Goal: Information Seeking & Learning: Learn about a topic

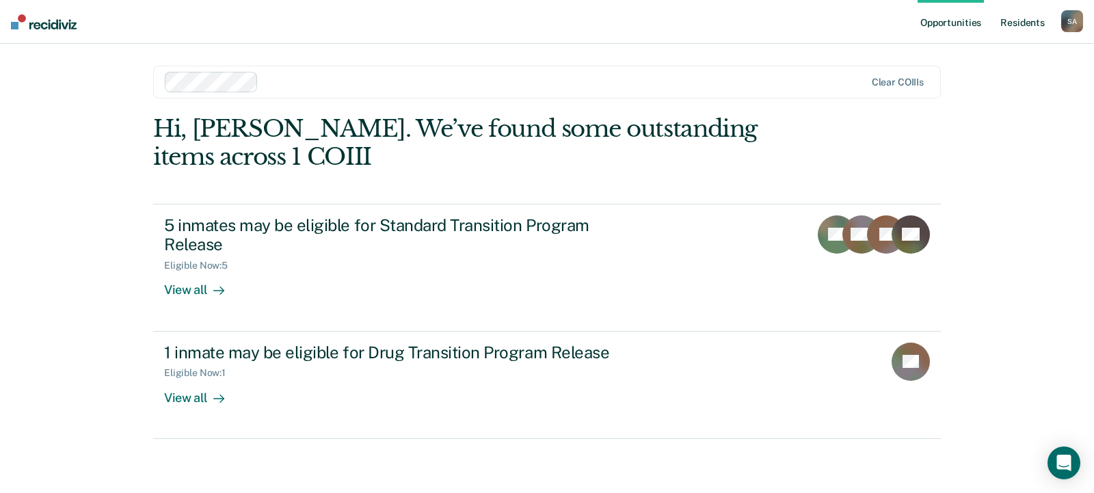
click at [1009, 22] on link "Resident s" at bounding box center [1022, 22] width 50 height 44
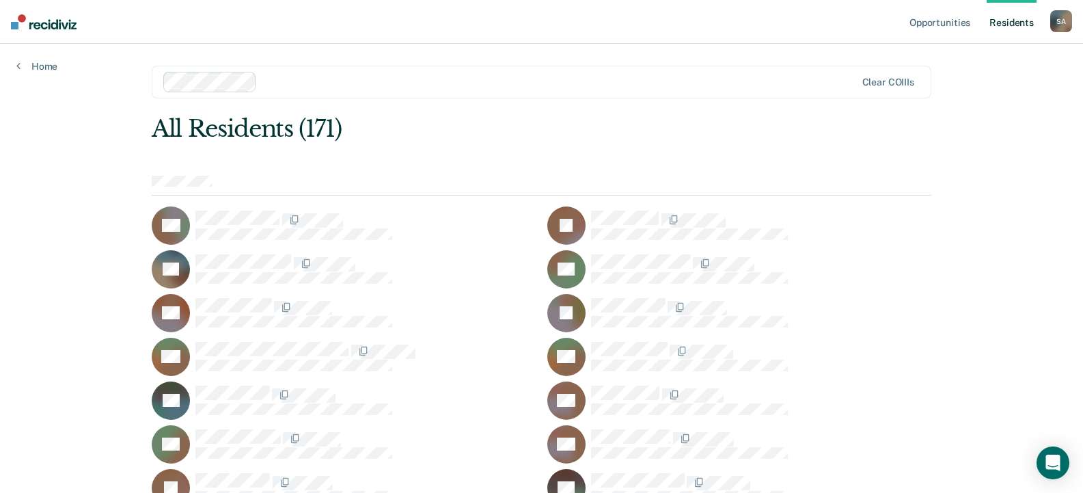
scroll to position [1765, 0]
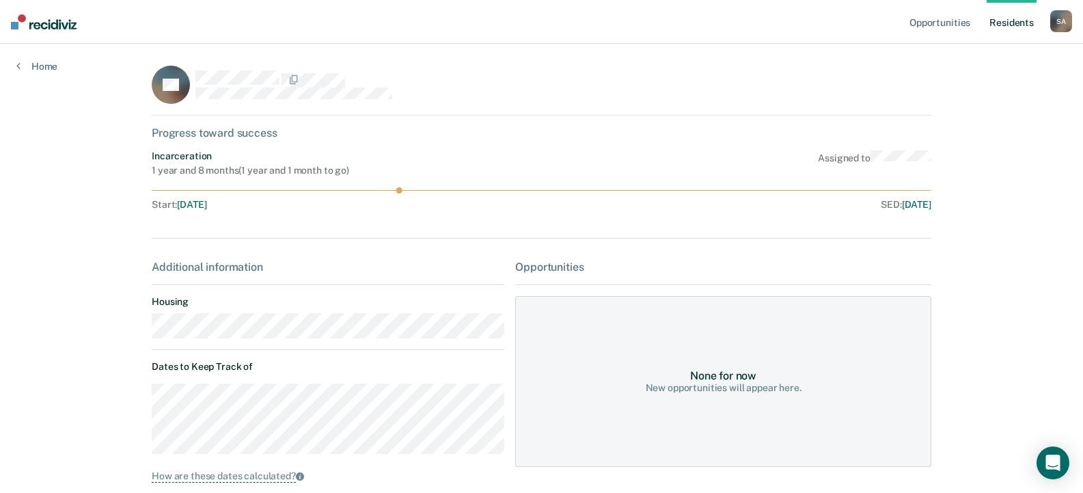
scroll to position [68, 0]
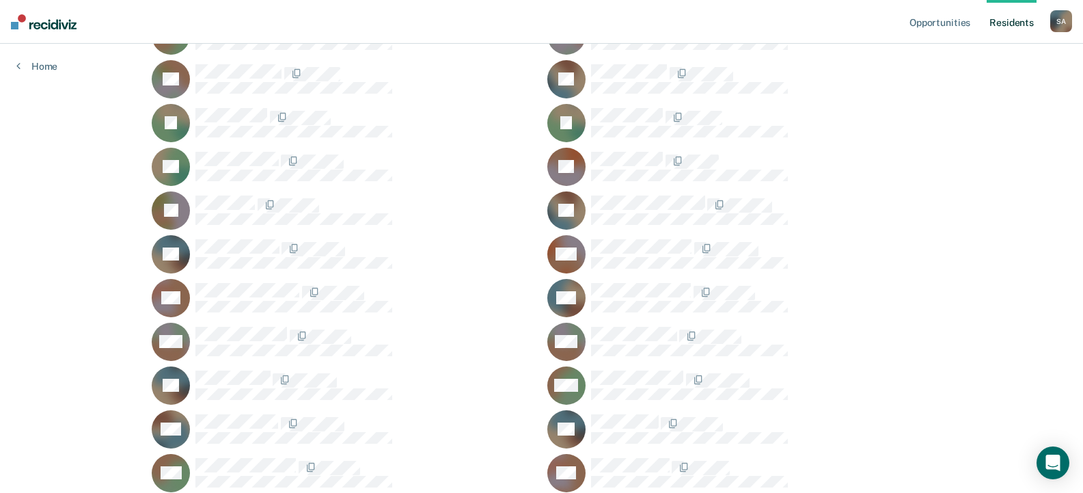
scroll to position [2946, 0]
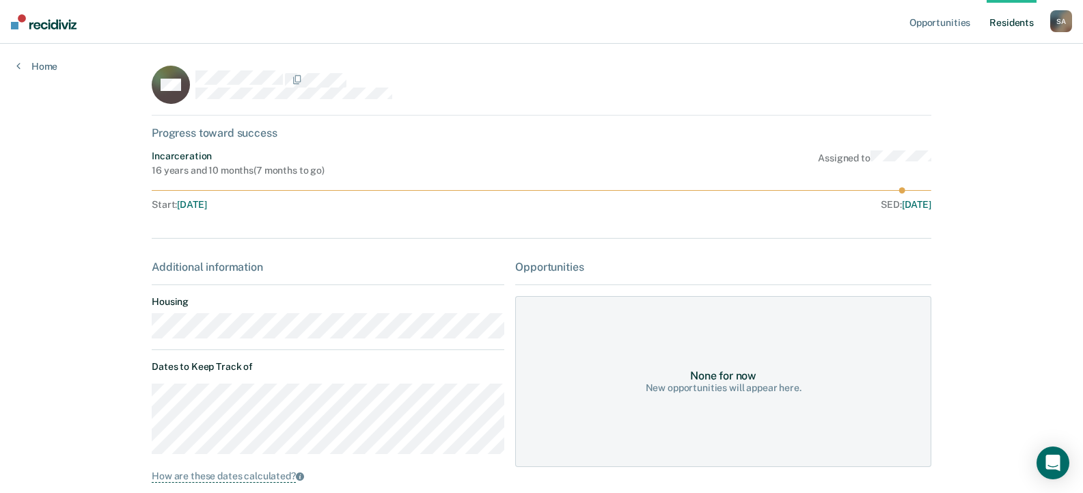
scroll to position [68, 0]
